Goal: Transaction & Acquisition: Purchase product/service

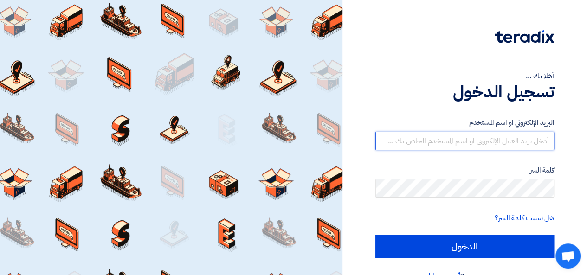
type input "[EMAIL_ADDRESS][DOMAIN_NAME]"
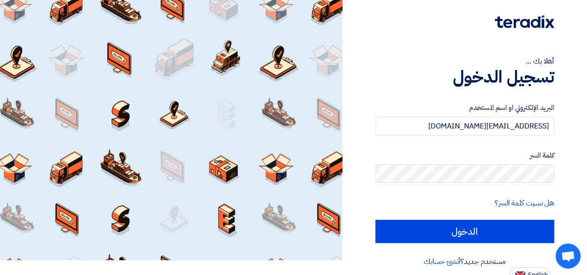
scroll to position [21, 0]
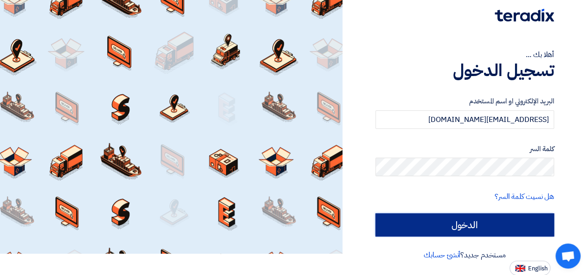
click at [474, 220] on input "الدخول" at bounding box center [464, 224] width 179 height 23
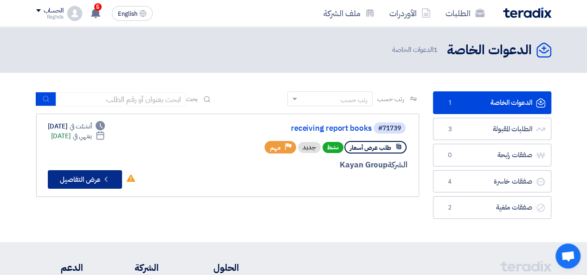
click at [83, 180] on button "Check details عرض التفاصيل" at bounding box center [85, 179] width 74 height 19
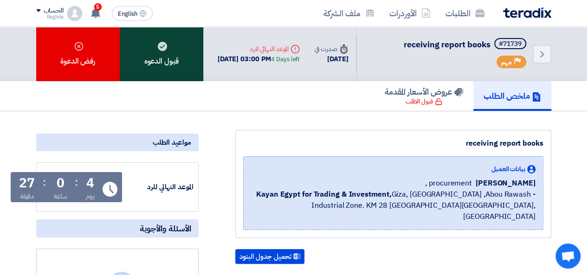
click at [155, 64] on div "قبول الدعوه" at bounding box center [161, 54] width 83 height 54
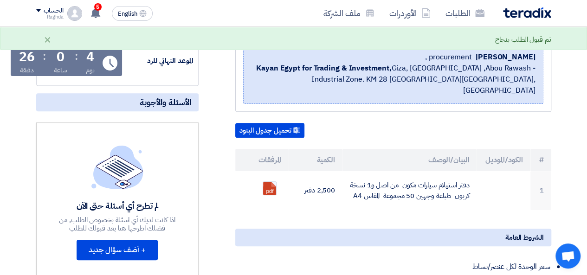
scroll to position [144, 0]
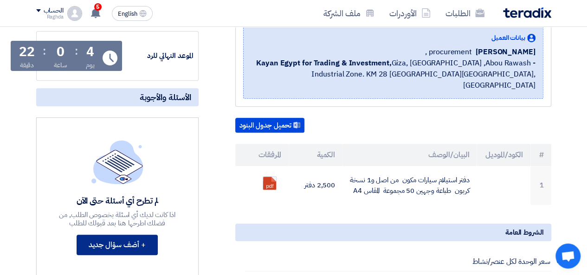
click at [147, 248] on button "+ أضف سؤال جديد" at bounding box center [117, 245] width 81 height 20
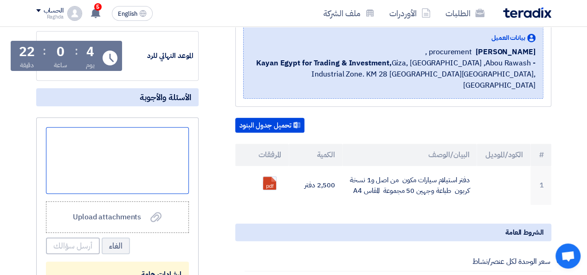
click at [124, 162] on div at bounding box center [117, 160] width 143 height 67
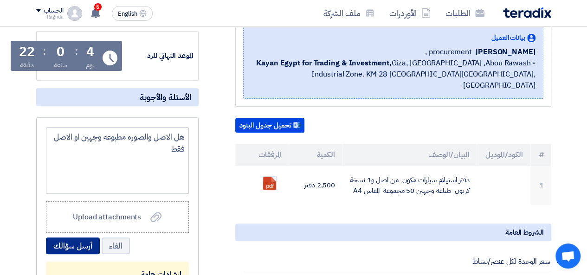
click at [94, 247] on button "أرسل سؤالك" at bounding box center [73, 245] width 54 height 17
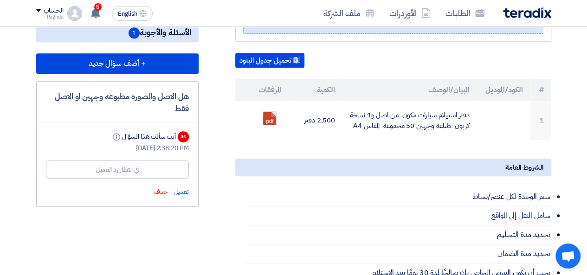
scroll to position [211, 0]
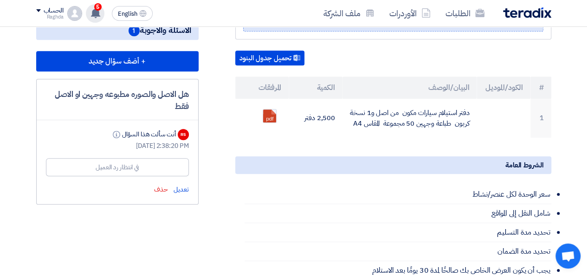
click at [100, 13] on icon at bounding box center [95, 13] width 10 height 10
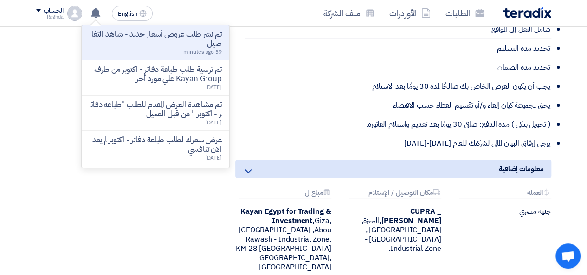
scroll to position [397, 0]
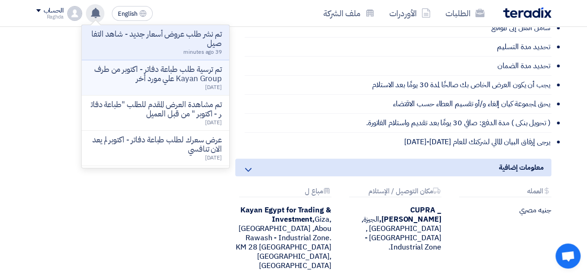
click at [211, 66] on p "تم ترسية طلب طباعة دفاتر - اكتوبر من طرف Kayan Group علي مورد أخر" at bounding box center [155, 74] width 133 height 19
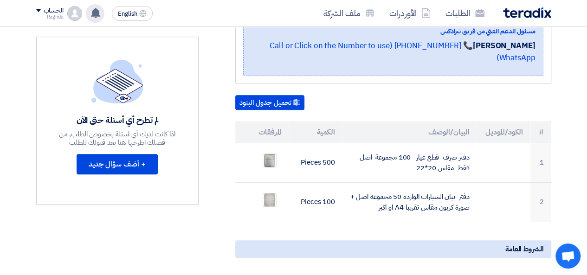
scroll to position [210, 0]
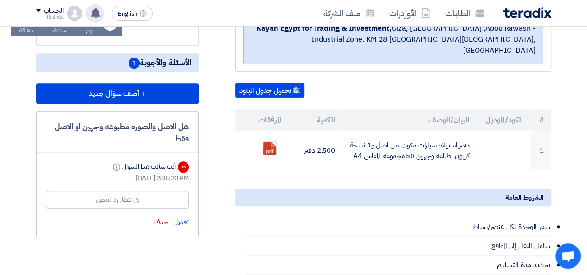
scroll to position [180, 0]
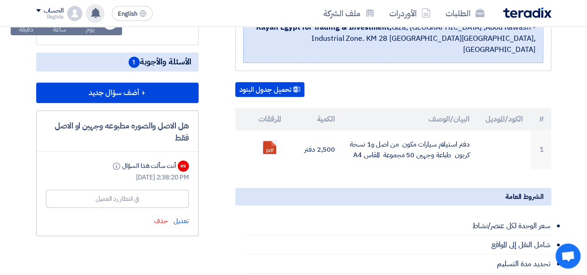
click at [205, 160] on div "receiving report books بيانات العميل George Azmy procurement , Kayan Egypt for …" at bounding box center [381, 236] width 352 height 547
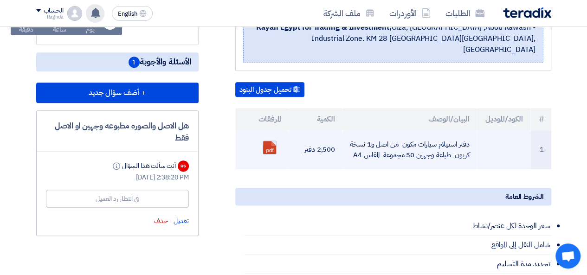
click at [273, 141] on link at bounding box center [300, 169] width 74 height 56
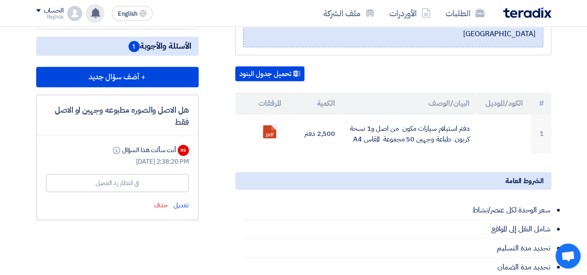
scroll to position [203, 0]
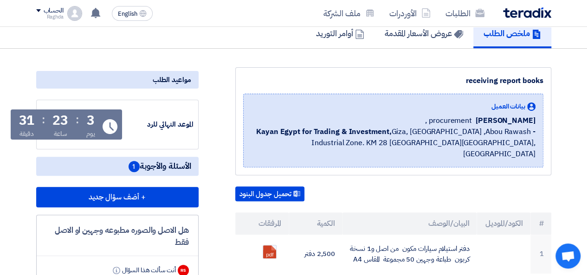
scroll to position [86, 0]
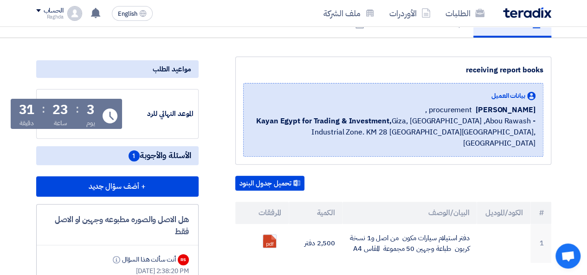
click at [135, 155] on span "1" at bounding box center [133, 155] width 11 height 11
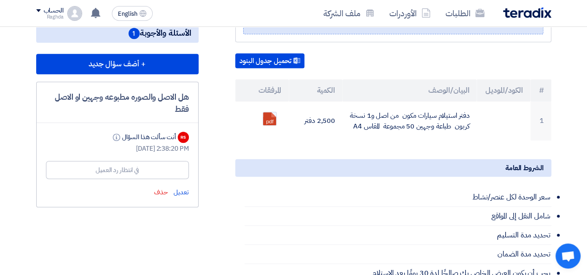
scroll to position [0, 0]
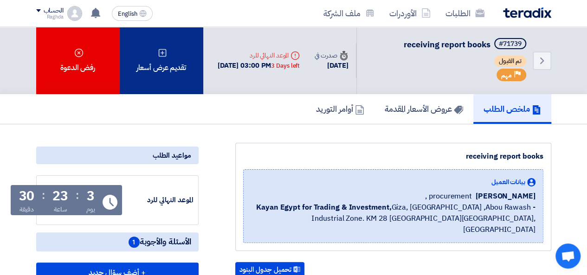
click at [158, 52] on icon at bounding box center [162, 52] width 9 height 9
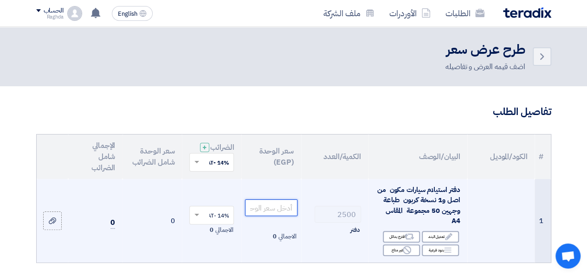
click at [272, 216] on input "number" at bounding box center [271, 207] width 52 height 17
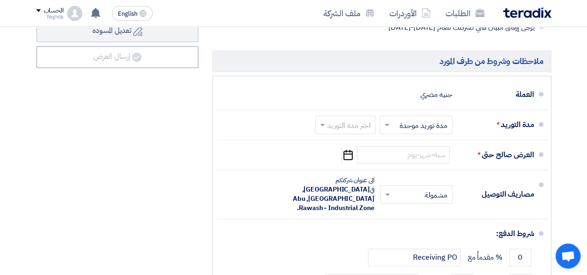
scroll to position [500, 0]
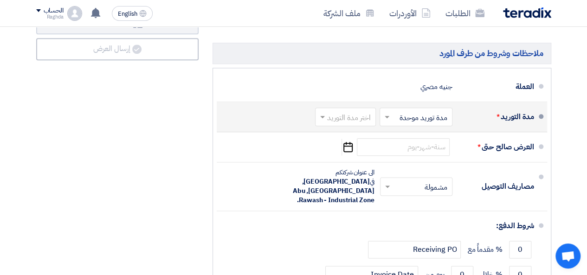
type input "60"
click at [365, 122] on input "text" at bounding box center [343, 117] width 56 height 13
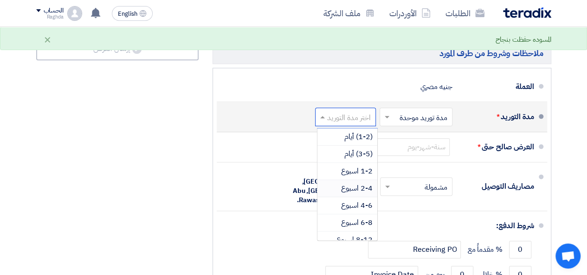
click at [354, 194] on span "2-4 اسبوع" at bounding box center [357, 188] width 32 height 11
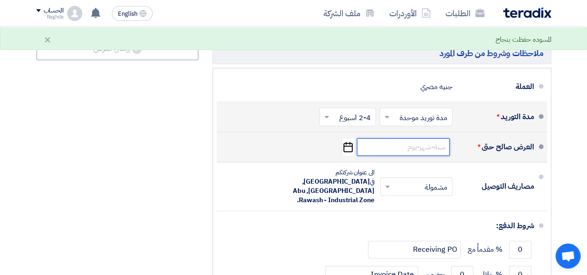
click at [394, 155] on input at bounding box center [403, 147] width 93 height 18
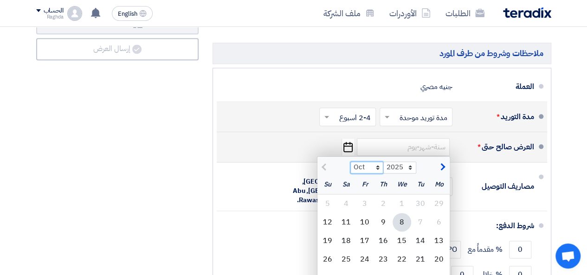
click at [379, 173] on select "Oct Nov Dec" at bounding box center [366, 167] width 33 height 12
click at [350, 166] on select "Oct Nov Dec" at bounding box center [366, 167] width 33 height 12
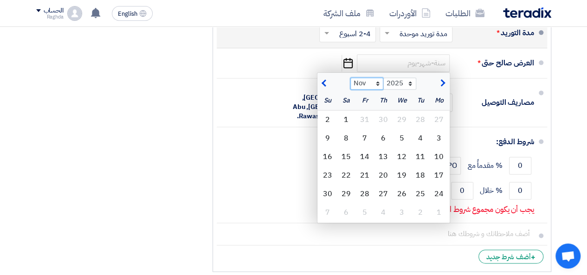
scroll to position [574, 0]
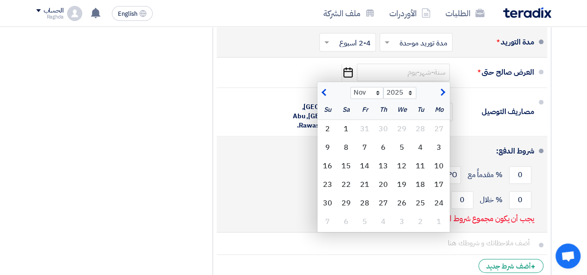
click at [254, 171] on div "0 % مقدماً مع Receiving PO" at bounding box center [379, 174] width 310 height 25
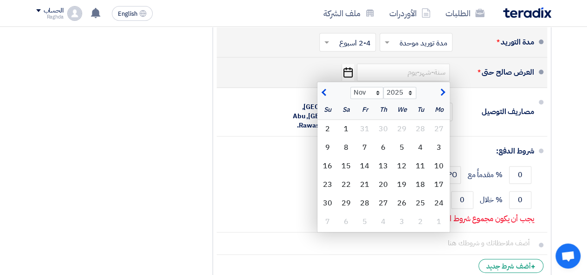
click at [326, 95] on span "button" at bounding box center [324, 92] width 5 height 10
click at [378, 97] on select "Oct Nov Dec" at bounding box center [366, 93] width 33 height 12
select select "11"
click at [350, 91] on select "Oct Nov Dec" at bounding box center [366, 93] width 33 height 12
click at [350, 153] on div "8" at bounding box center [346, 147] width 19 height 19
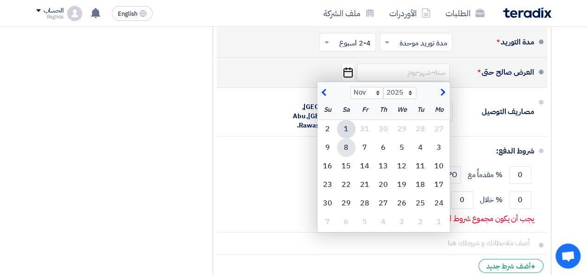
type input "[DATE]"
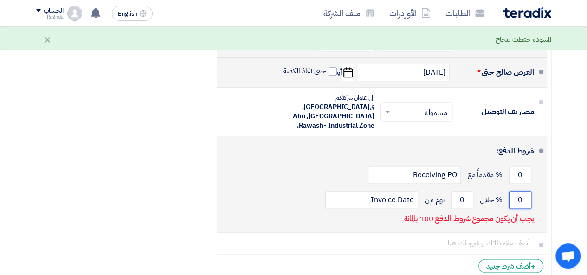
click at [517, 191] on input "0" at bounding box center [520, 200] width 22 height 18
click at [514, 191] on input "0100" at bounding box center [520, 200] width 22 height 18
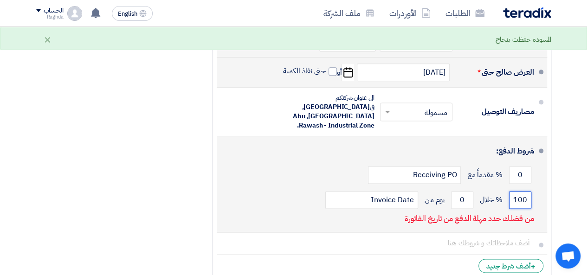
drag, startPoint x: 514, startPoint y: 186, endPoint x: 524, endPoint y: 184, distance: 9.9
click at [524, 191] on input "0100" at bounding box center [520, 200] width 22 height 18
type input "100"
click at [460, 191] on input "0" at bounding box center [462, 200] width 22 height 18
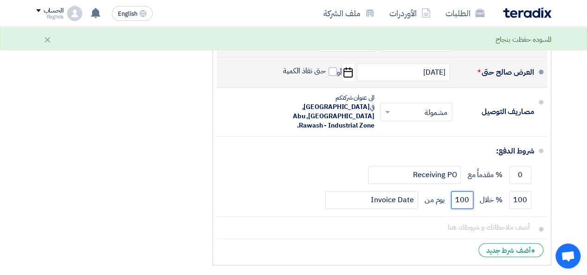
type input "100"
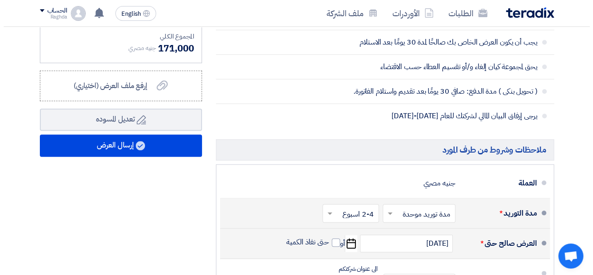
scroll to position [393, 0]
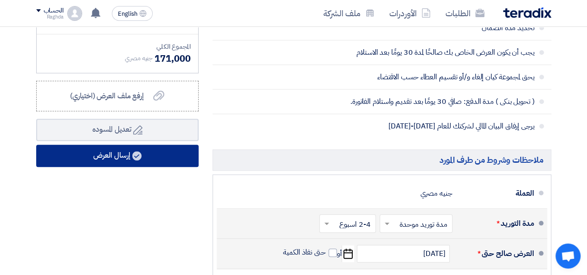
click at [114, 155] on button "إرسال العرض" at bounding box center [117, 156] width 162 height 22
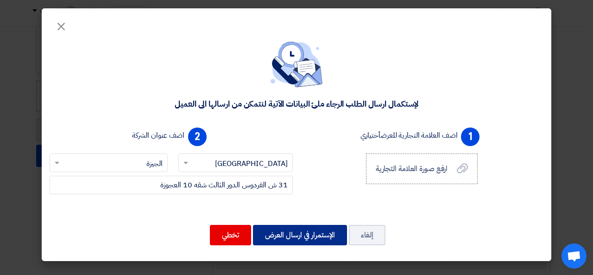
click at [287, 235] on button "الإستمرار في ارسال العرض" at bounding box center [300, 235] width 94 height 20
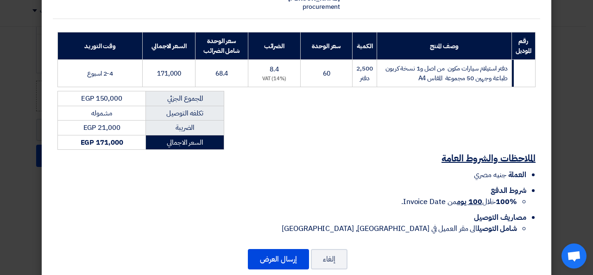
scroll to position [141, 0]
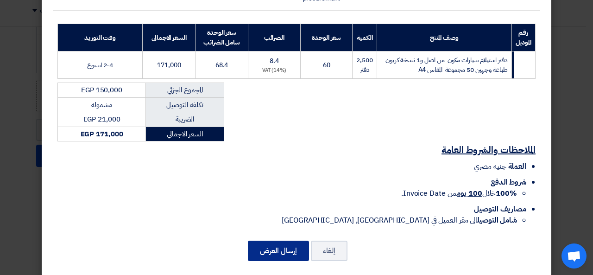
click at [285, 243] on button "إرسال العرض" at bounding box center [278, 251] width 61 height 20
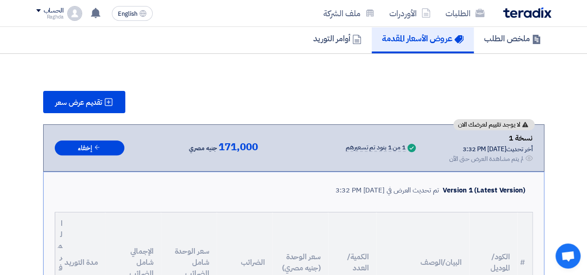
scroll to position [69, 0]
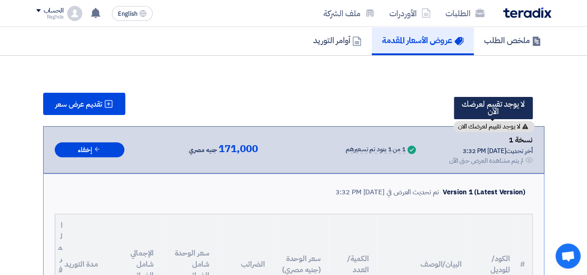
click at [486, 123] on span "لا يوجد تقييم لعرضك الان" at bounding box center [489, 126] width 62 height 6
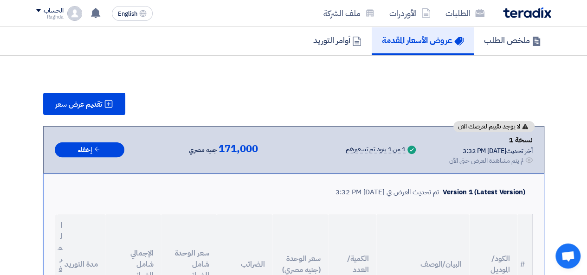
click at [398, 114] on div "تقديم عرض سعر" at bounding box center [293, 104] width 501 height 22
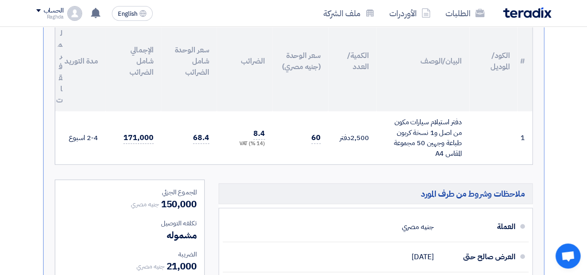
scroll to position [292, 0]
